Goal: Task Accomplishment & Management: Complete application form

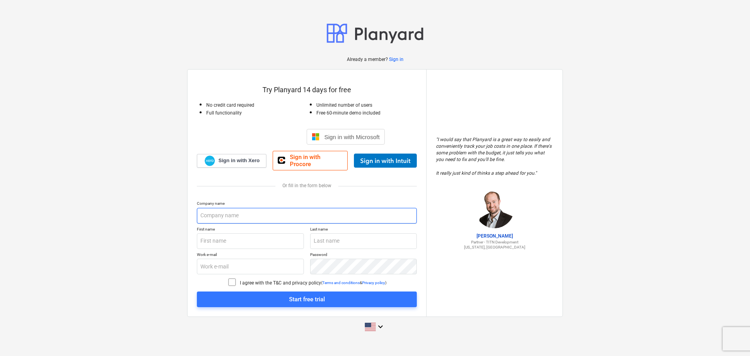
click at [219, 216] on input "text" at bounding box center [307, 216] width 220 height 16
